Goal: Task Accomplishment & Management: Complete application form

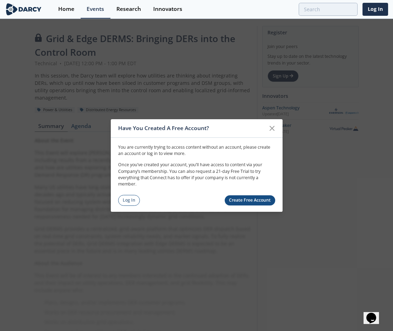
click at [257, 202] on link "Create Free Account" at bounding box center [250, 200] width 51 height 10
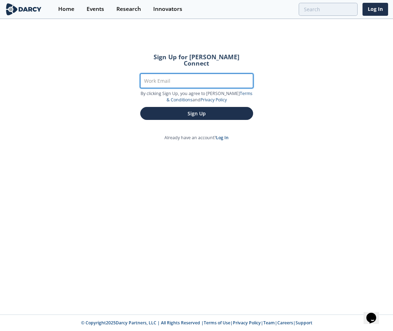
click at [176, 74] on input "Work Email" at bounding box center [196, 81] width 113 height 14
type input "[EMAIL_ADDRESS][DOMAIN_NAME]"
click at [140, 107] on button "Sign Up" at bounding box center [196, 113] width 113 height 13
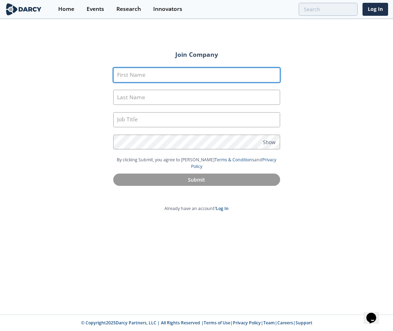
click at [176, 71] on input "First Name" at bounding box center [196, 75] width 167 height 15
type input "[PERSON_NAME]"
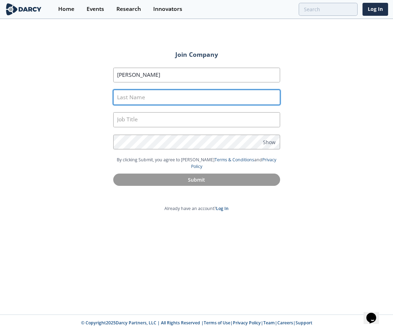
type input "[PERSON_NAME]"
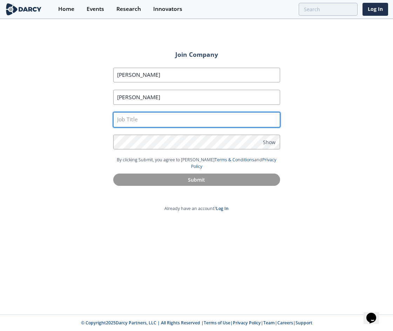
click at [163, 123] on input "text" at bounding box center [196, 119] width 167 height 15
drag, startPoint x: 224, startPoint y: 121, endPoint x: 70, endPoint y: 118, distance: 154.0
click at [70, 118] on div "Join Company First Name [PERSON_NAME] Last Name [PERSON_NAME] Job Title Sr. Pro…" at bounding box center [196, 167] width 393 height 295
type input "Program Director"
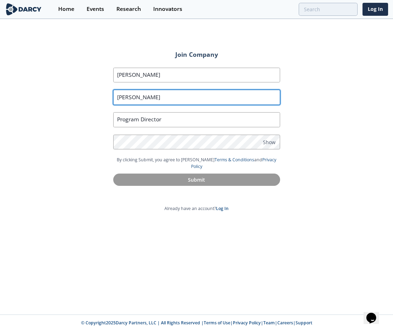
click at [153, 100] on input "[PERSON_NAME]" at bounding box center [196, 97] width 167 height 15
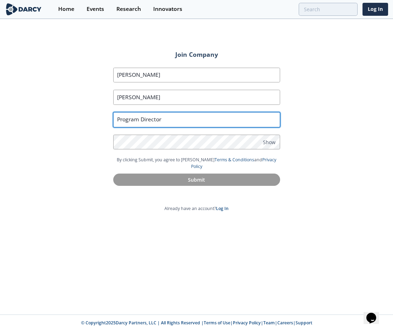
drag, startPoint x: 132, startPoint y: 120, endPoint x: 140, endPoint y: 119, distance: 7.8
click at [132, 120] on input "Program Director" at bounding box center [196, 119] width 167 height 15
drag, startPoint x: 184, startPoint y: 120, endPoint x: 100, endPoint y: 124, distance: 85.0
click at [100, 124] on div "Join Company First Name [PERSON_NAME] Last Name [PERSON_NAME] Job Title Program…" at bounding box center [197, 122] width 206 height 156
paste input "Program Director"
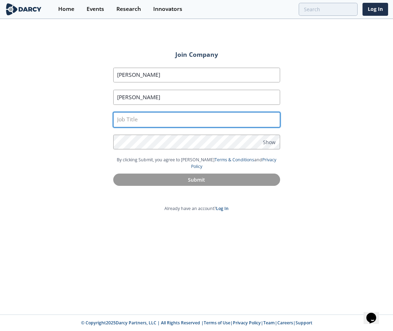
type input "Program Director"
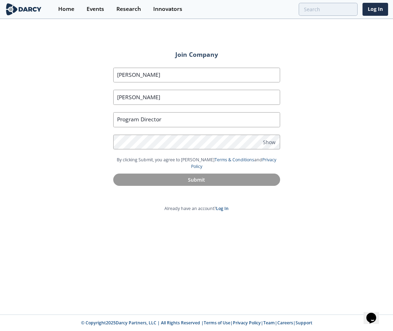
click at [339, 150] on div "Join Company First Name [PERSON_NAME] Last Name [PERSON_NAME] Job Title Program…" at bounding box center [196, 167] width 393 height 295
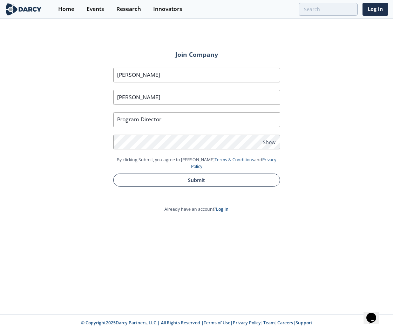
click at [174, 176] on button "Submit" at bounding box center [196, 180] width 167 height 13
